Goal: Task Accomplishment & Management: Use online tool/utility

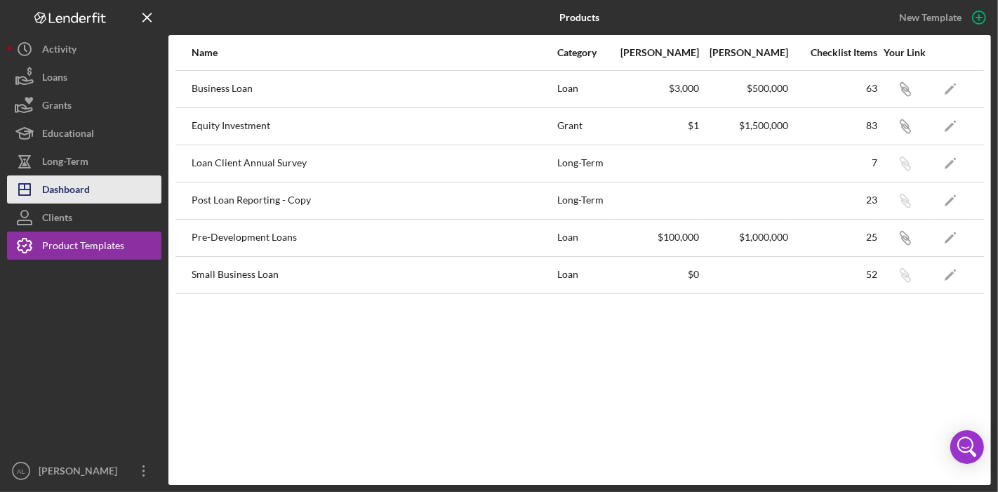
click at [84, 176] on div "Dashboard" at bounding box center [66, 192] width 48 height 32
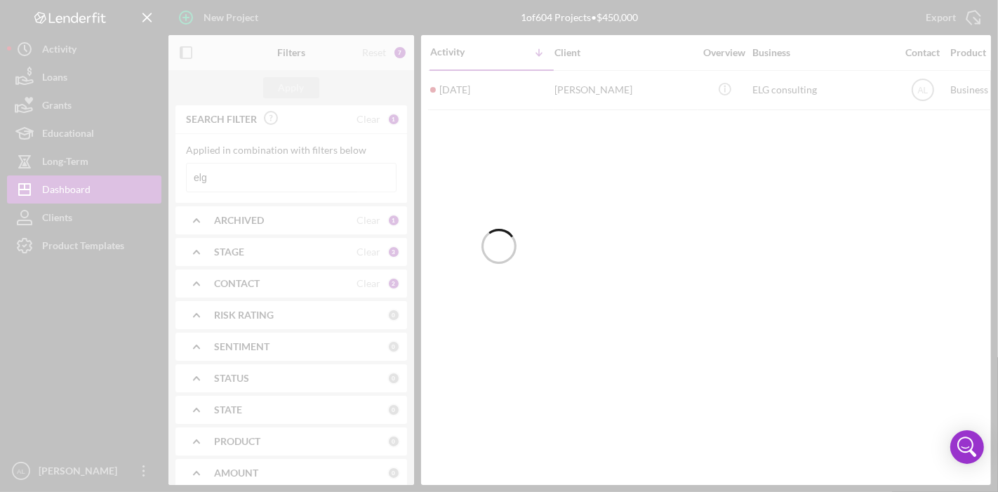
click at [85, 219] on div at bounding box center [499, 246] width 998 height 492
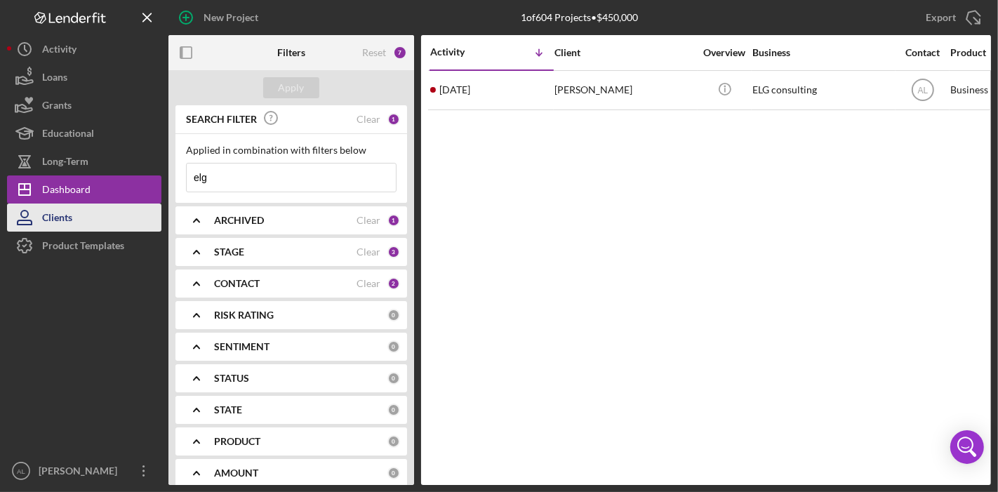
click at [72, 219] on div "Clients" at bounding box center [57, 220] width 30 height 32
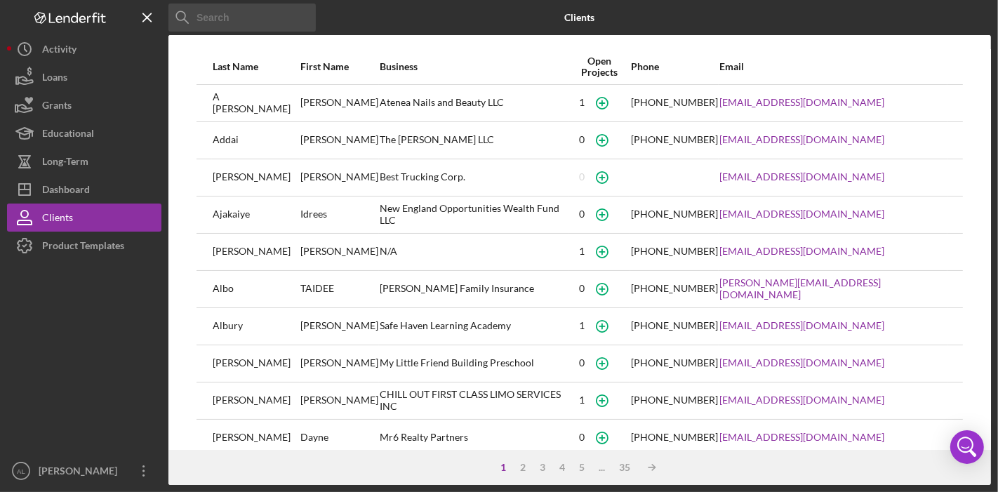
click at [213, 23] on input at bounding box center [242, 18] width 147 height 28
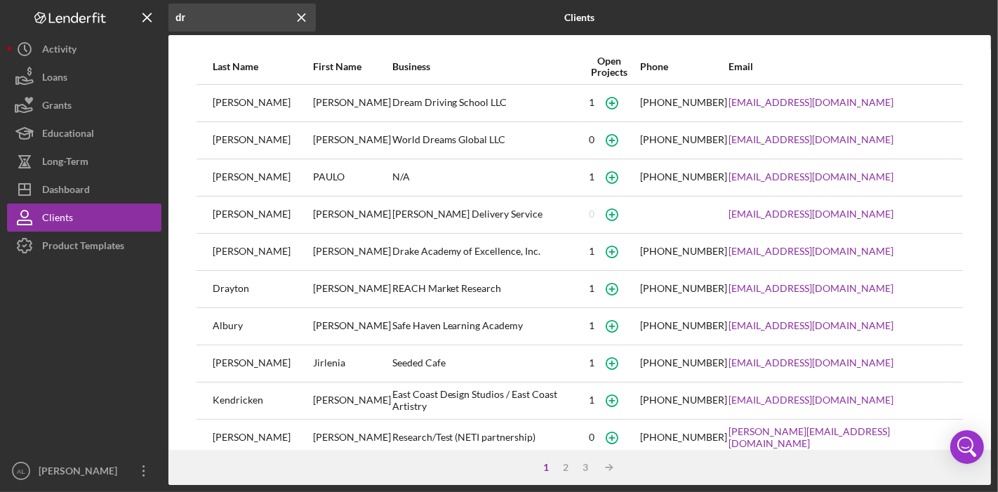
type input "d"
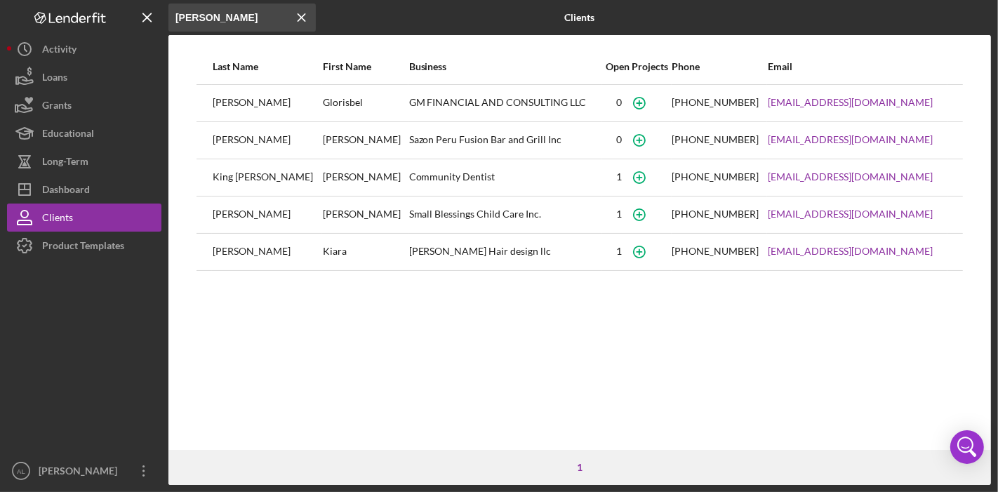
type input "[PERSON_NAME]"
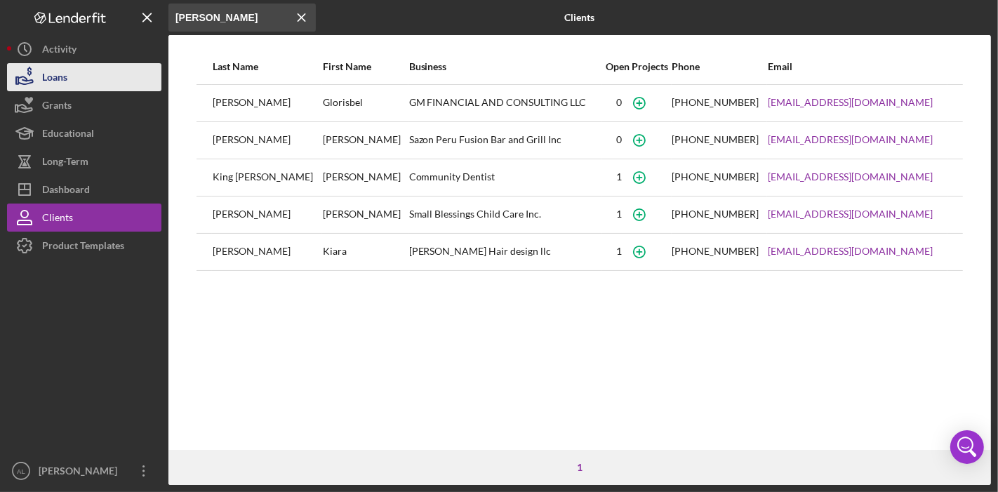
click at [54, 86] on div "Loans" at bounding box center [54, 79] width 25 height 32
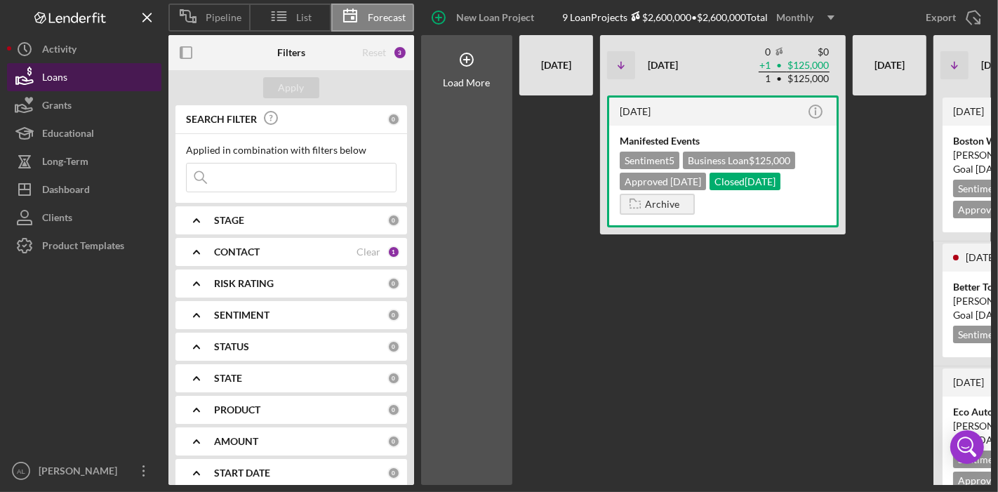
click at [64, 63] on div "Loans" at bounding box center [54, 79] width 25 height 32
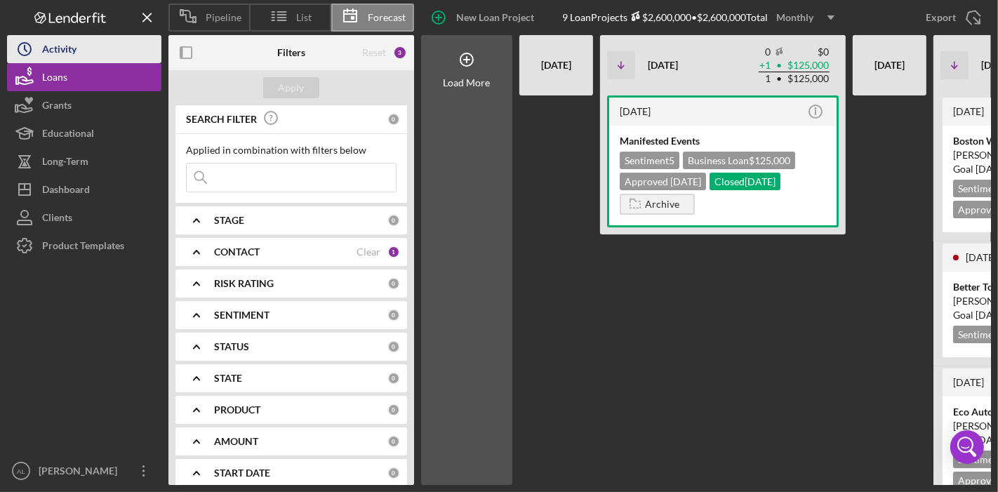
click at [67, 48] on div "Activity" at bounding box center [59, 51] width 34 height 32
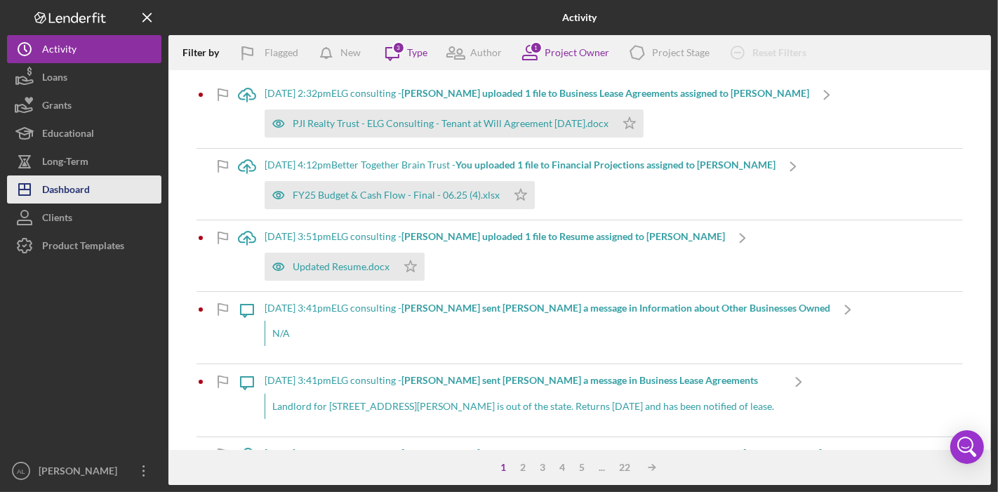
click at [99, 193] on button "Icon/Dashboard Dashboard" at bounding box center [84, 190] width 154 height 28
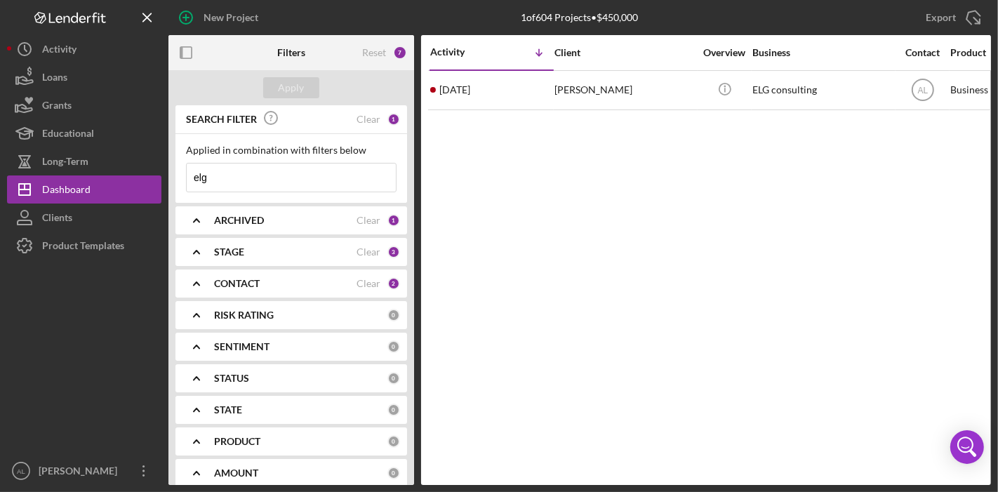
click at [296, 181] on input "elg" at bounding box center [291, 178] width 209 height 28
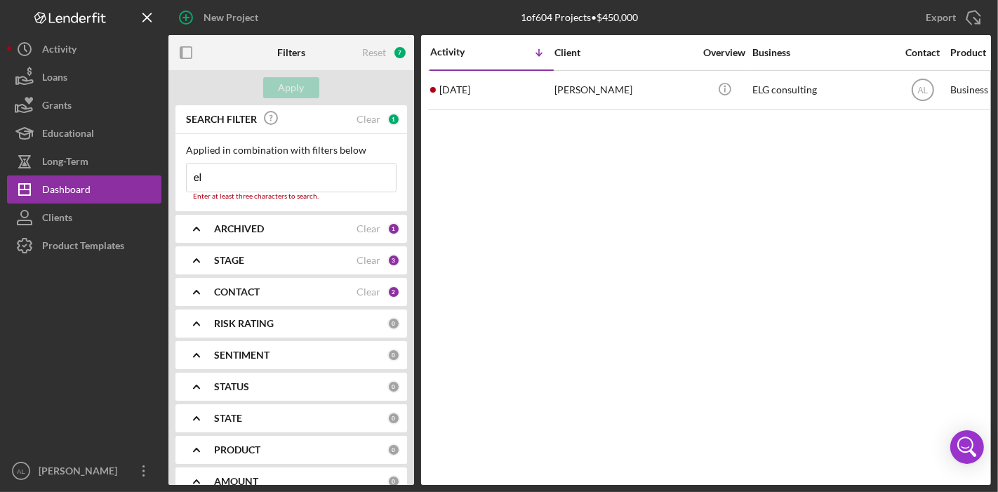
type input "e"
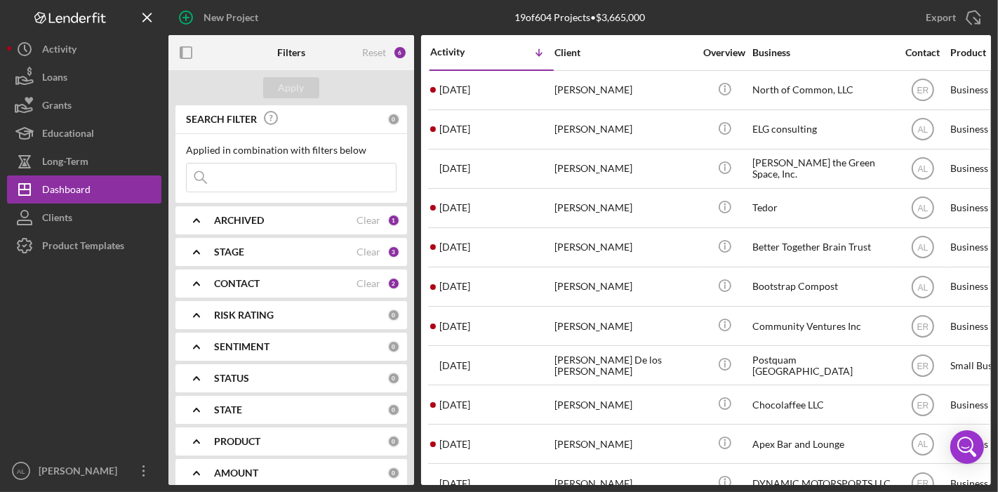
click at [301, 278] on div "CONTACT" at bounding box center [285, 283] width 143 height 11
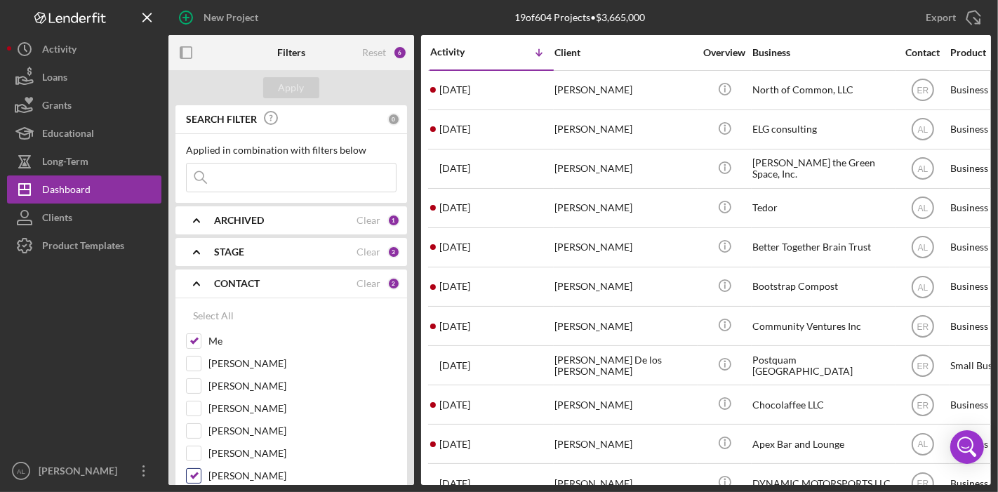
click at [197, 472] on input "[PERSON_NAME]" at bounding box center [194, 476] width 14 height 14
checkbox input "false"
click at [293, 90] on div "Apply" at bounding box center [292, 87] width 26 height 21
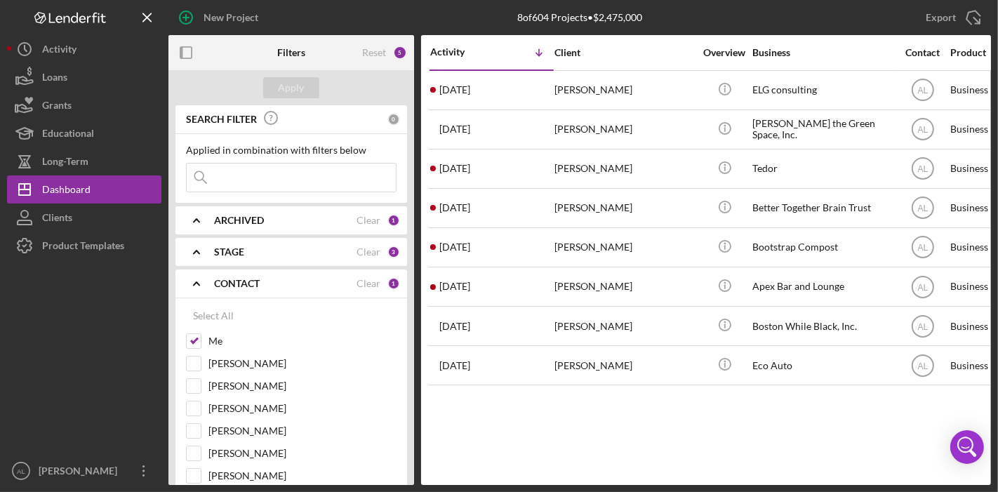
click at [268, 187] on input at bounding box center [291, 178] width 209 height 28
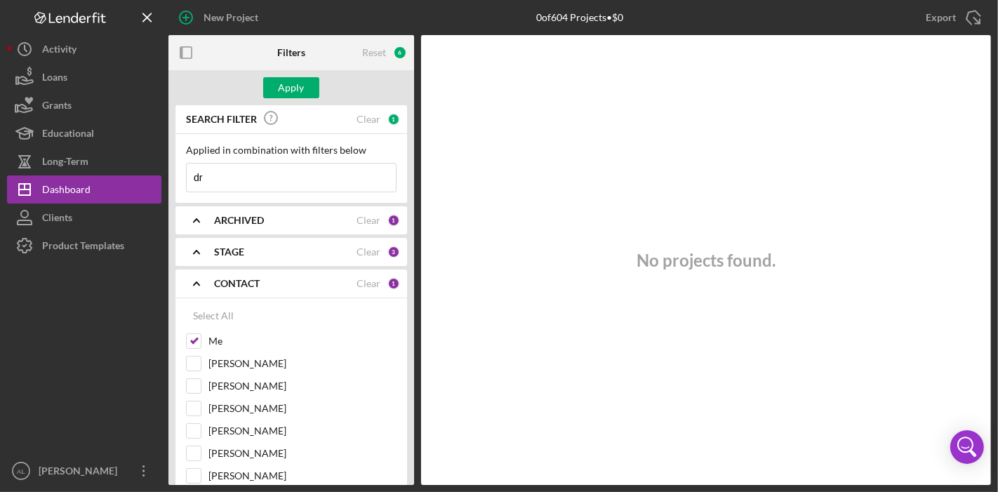
type input "d"
click at [291, 172] on input "[PERSON_NAME]" at bounding box center [291, 178] width 209 height 28
type input "m"
click at [289, 249] on div "STAGE" at bounding box center [285, 251] width 143 height 11
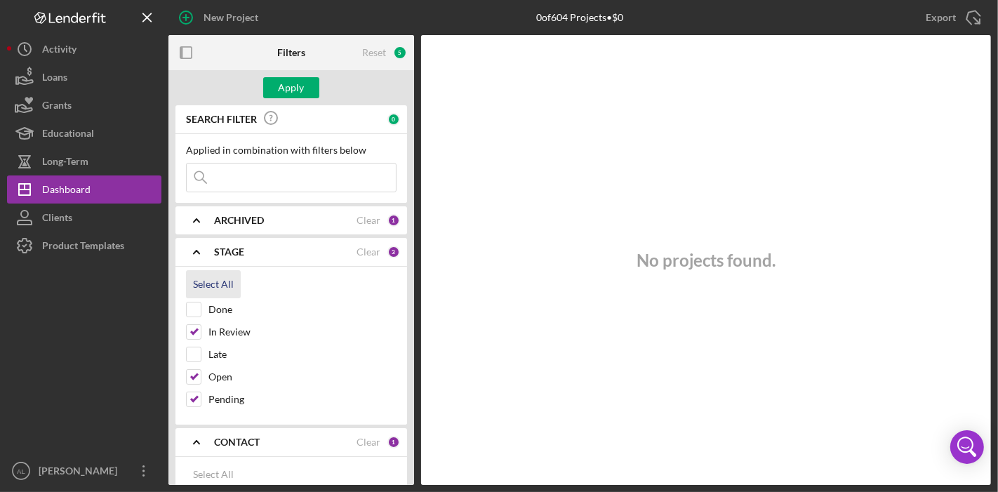
click at [216, 285] on div "Select All" at bounding box center [213, 284] width 41 height 28
checkbox input "true"
click at [219, 218] on b "ARCHIVED" at bounding box center [239, 220] width 50 height 11
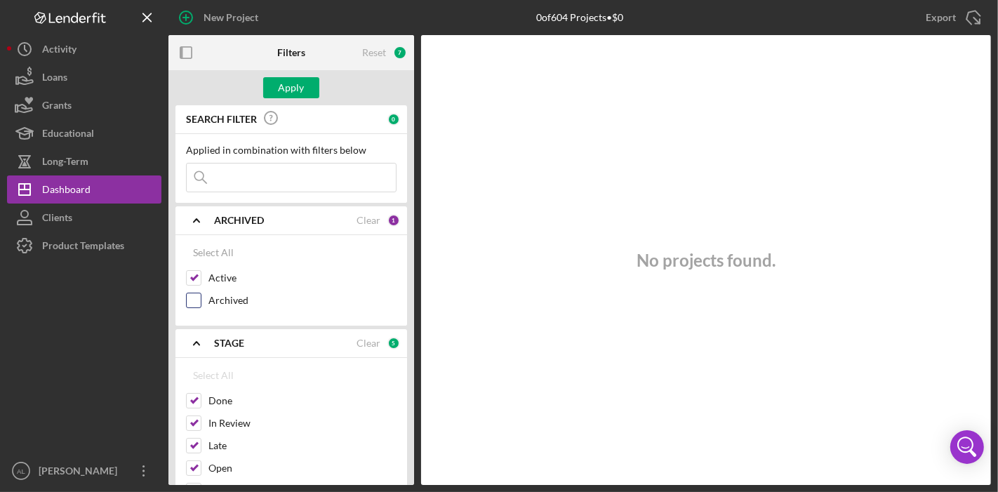
click at [197, 298] on input "Archived" at bounding box center [194, 300] width 14 height 14
checkbox input "true"
click at [276, 178] on input at bounding box center [291, 178] width 209 height 28
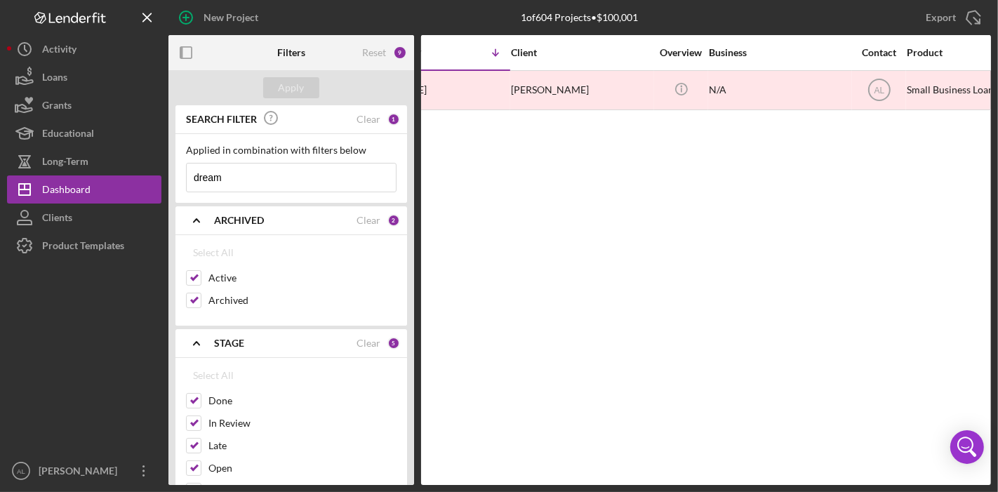
scroll to position [0, 35]
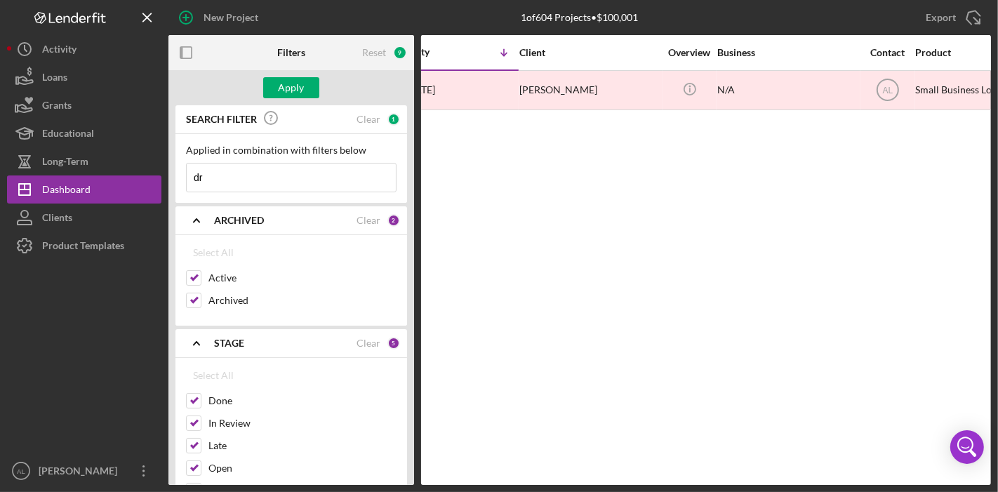
type input "d"
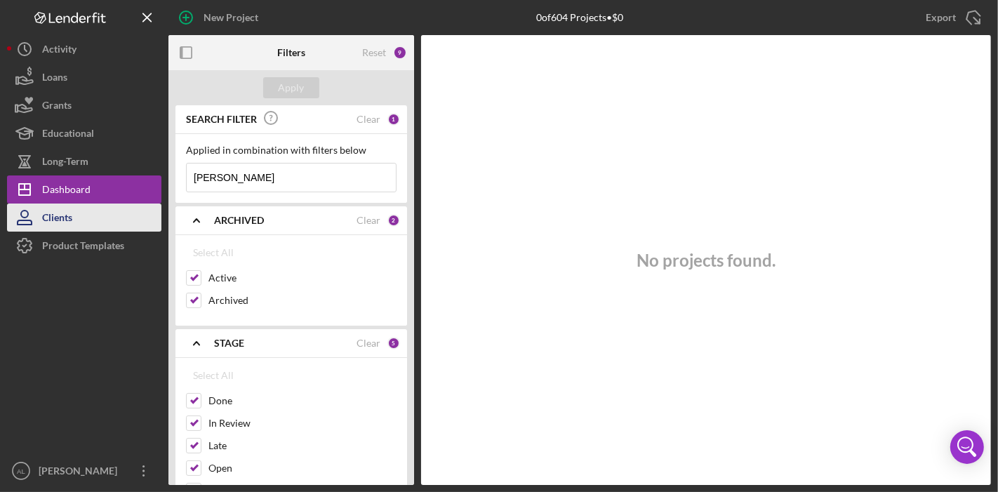
type input "[PERSON_NAME]"
click at [72, 213] on div "Clients" at bounding box center [57, 220] width 30 height 32
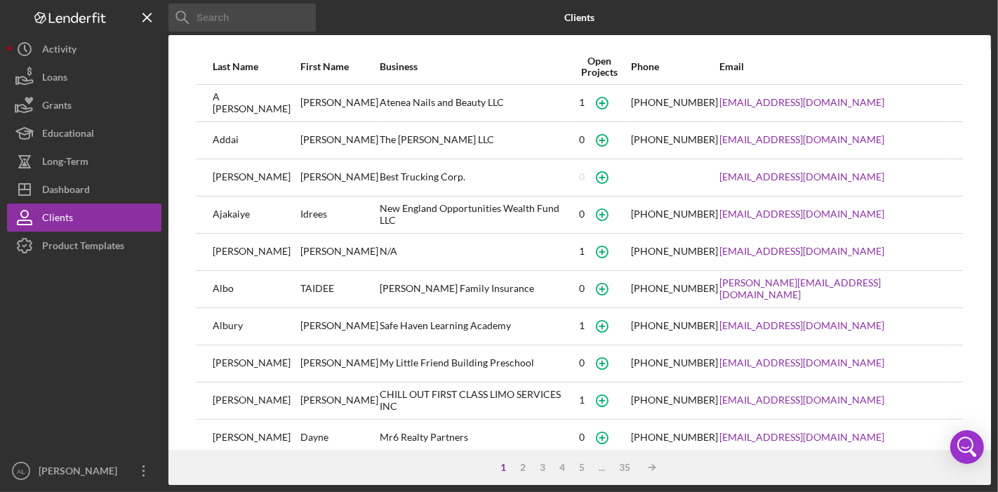
click at [293, 8] on input at bounding box center [242, 18] width 147 height 28
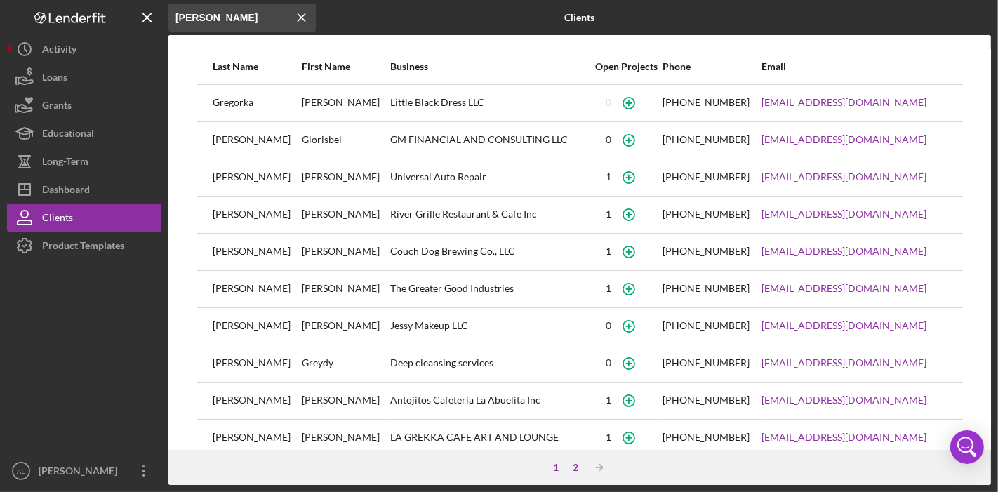
click at [574, 472] on div "2" at bounding box center [576, 467] width 20 height 11
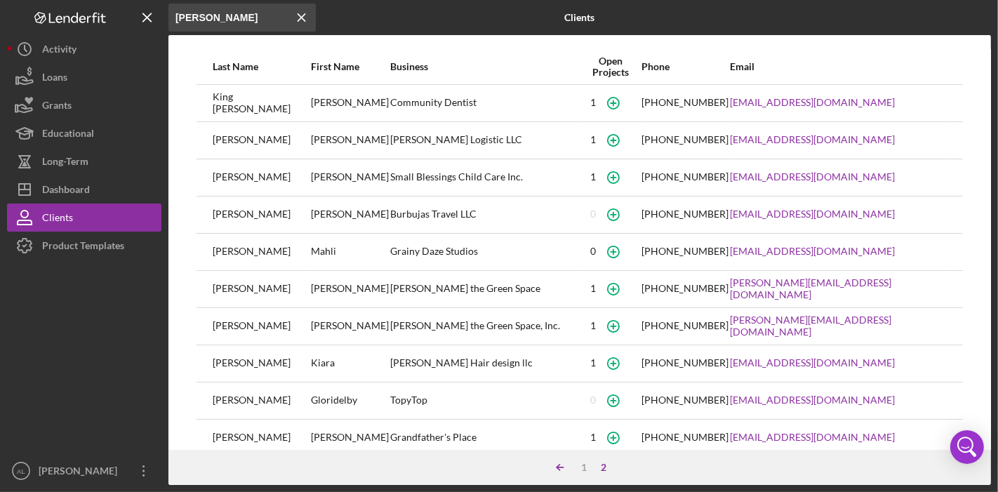
click at [561, 470] on icon "Icon/Table Sort Arrow" at bounding box center [560, 468] width 28 height 28
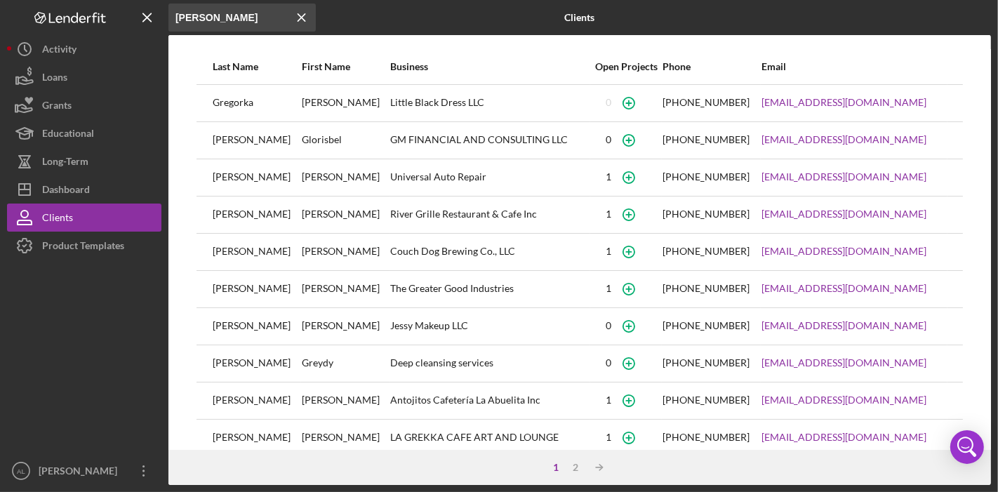
click at [237, 17] on input "[PERSON_NAME]" at bounding box center [242, 18] width 147 height 28
type input "g"
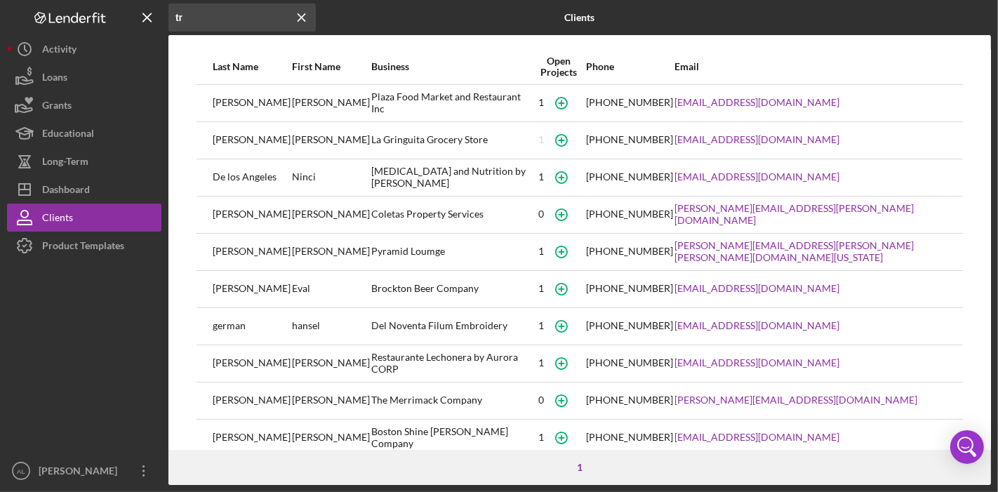
type input "t"
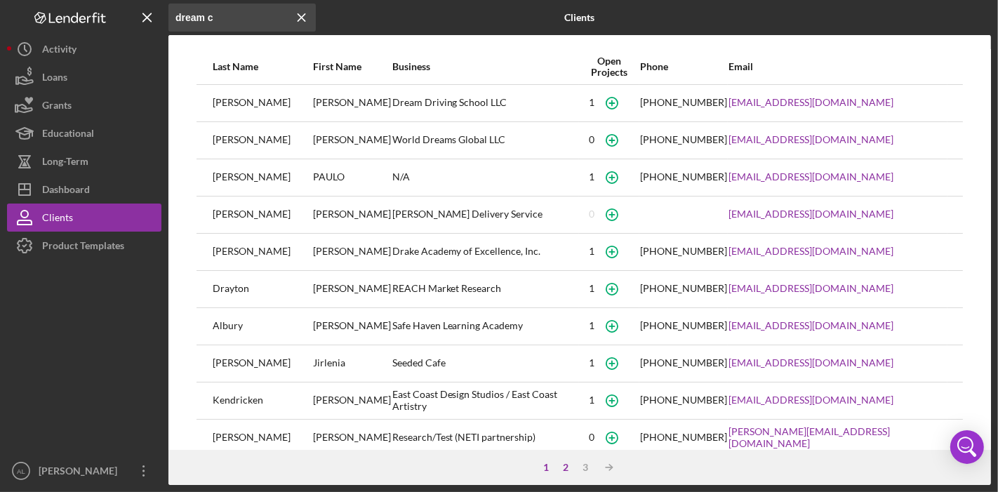
type input "dream c"
click at [565, 464] on div "2" at bounding box center [566, 467] width 20 height 11
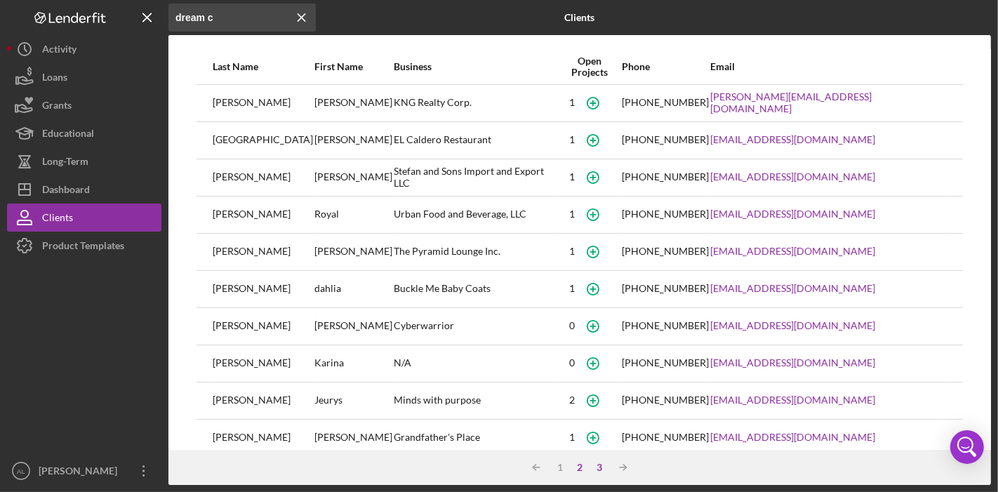
click at [593, 466] on div "3" at bounding box center [600, 467] width 20 height 11
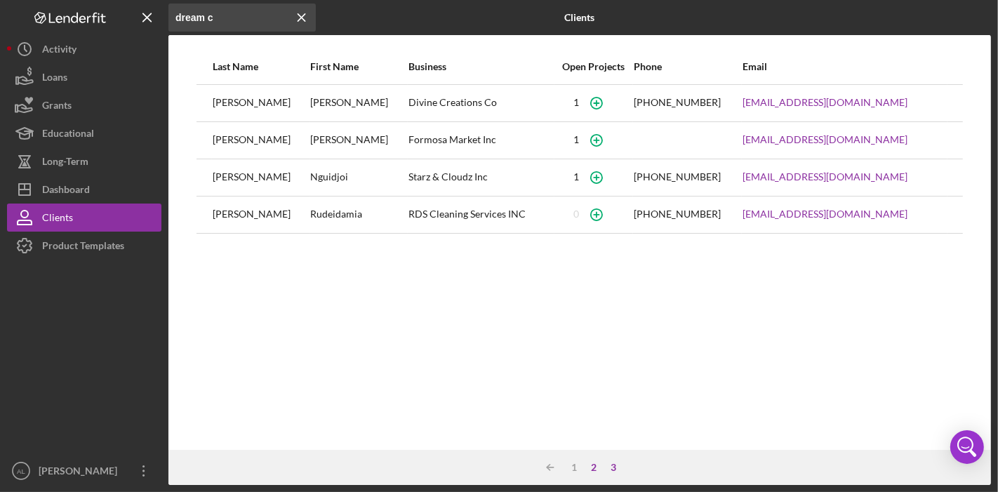
click at [590, 467] on div "2" at bounding box center [594, 467] width 20 height 11
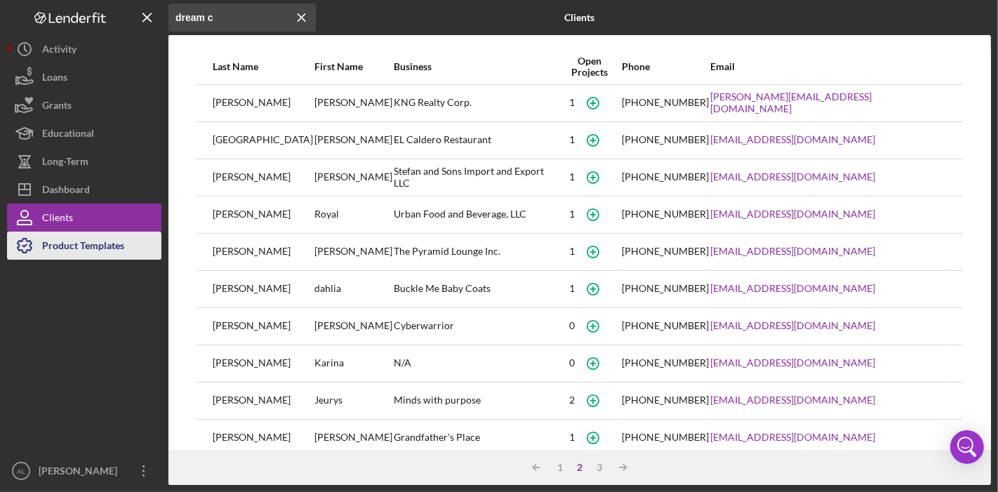
click at [91, 249] on div "Product Templates" at bounding box center [83, 248] width 82 height 32
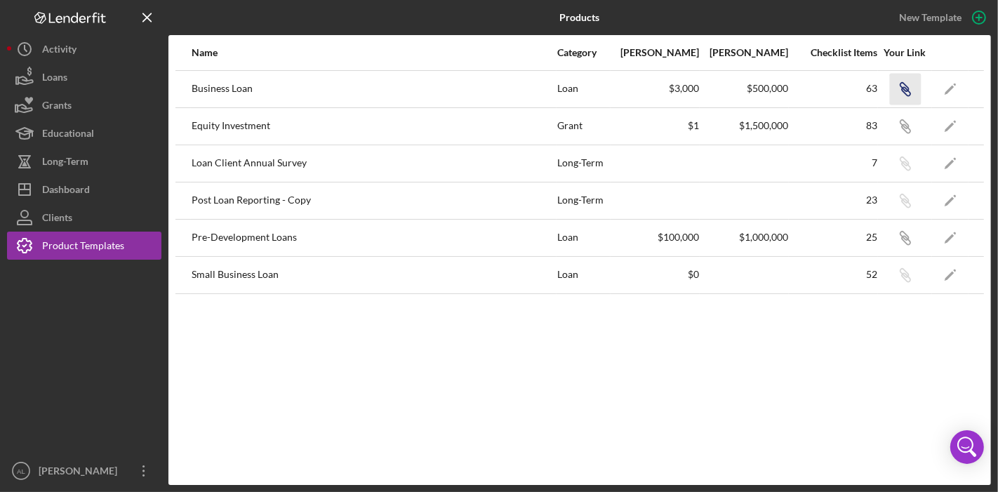
click at [899, 87] on icon "Icon/Link" at bounding box center [906, 89] width 32 height 32
click at [908, 87] on icon "button" at bounding box center [904, 87] width 8 height 8
